Goal: Navigation & Orientation: Find specific page/section

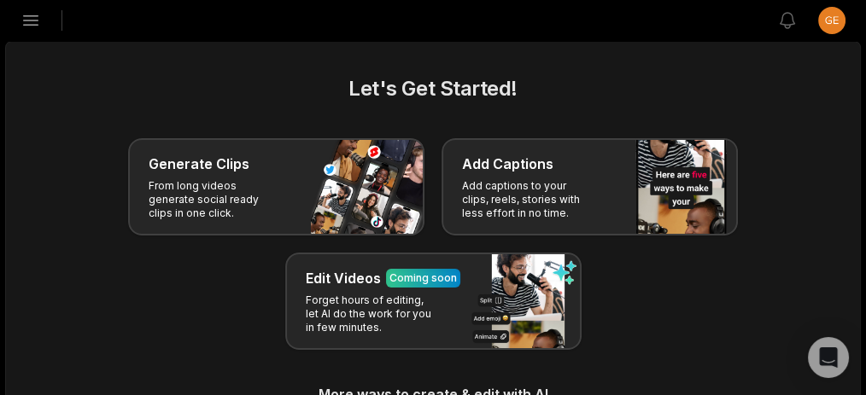
click at [830, 24] on html "OS [PERSON_NAME] Studio Create Project Home Projects Brand template Calendar He…" at bounding box center [433, 197] width 866 height 395
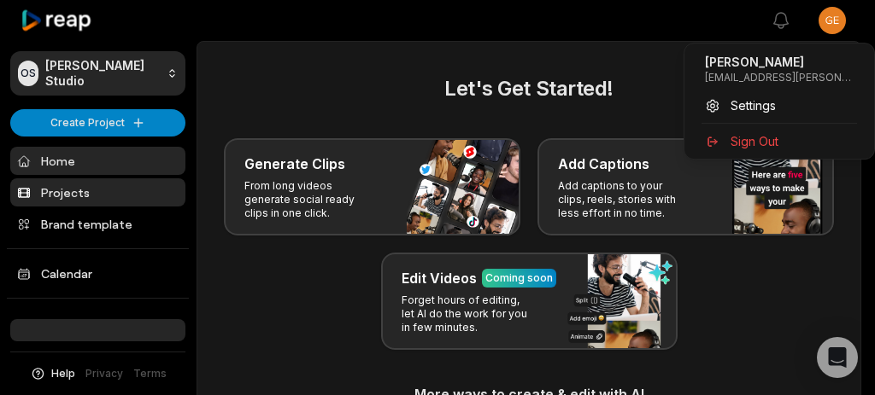
click at [51, 202] on html "OS Osho's Studio Create Project Home Projects Brand template Calendar Help Priv…" at bounding box center [437, 197] width 875 height 395
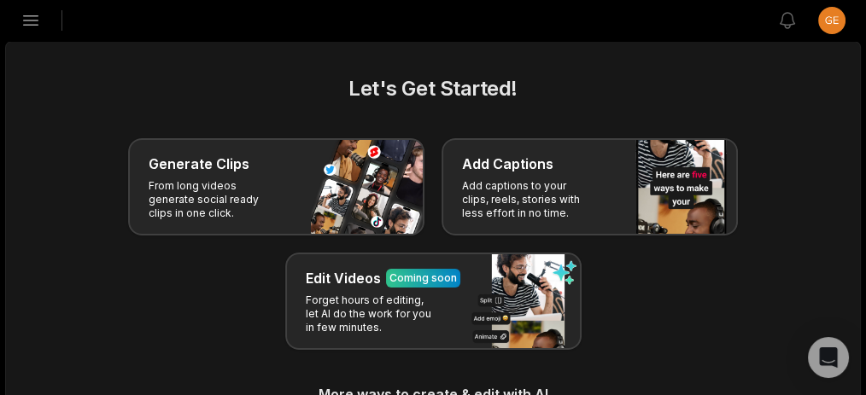
click at [0, 0] on link "Projects" at bounding box center [0, 0] width 0 height 0
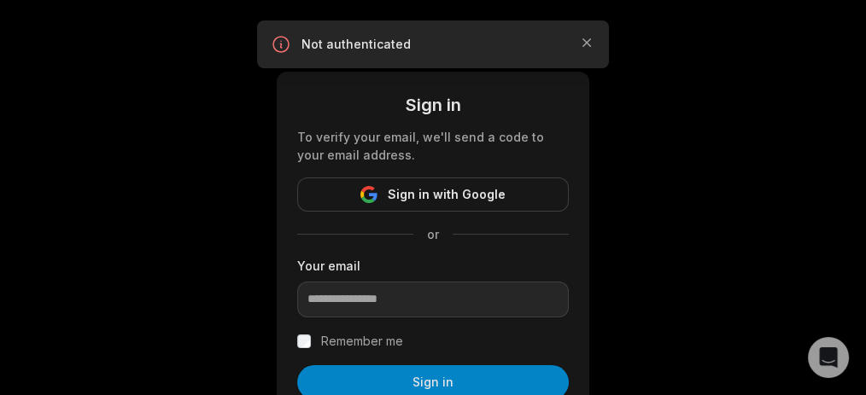
scroll to position [18, 0]
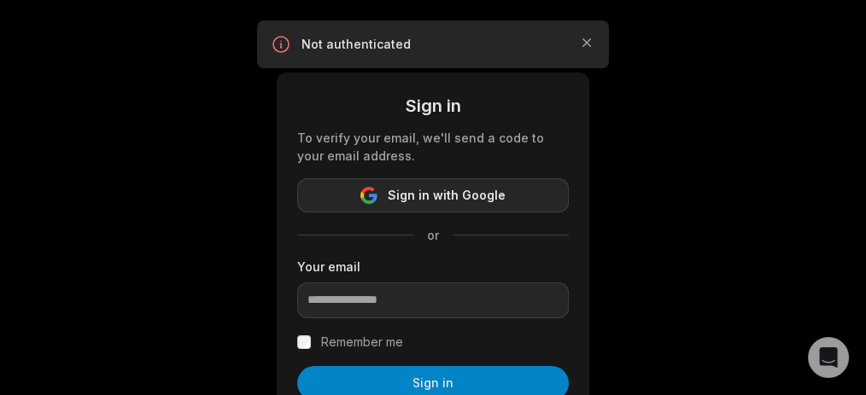
click at [399, 188] on span "Sign in with Google" at bounding box center [447, 195] width 118 height 20
